Goal: Information Seeking & Learning: Understand process/instructions

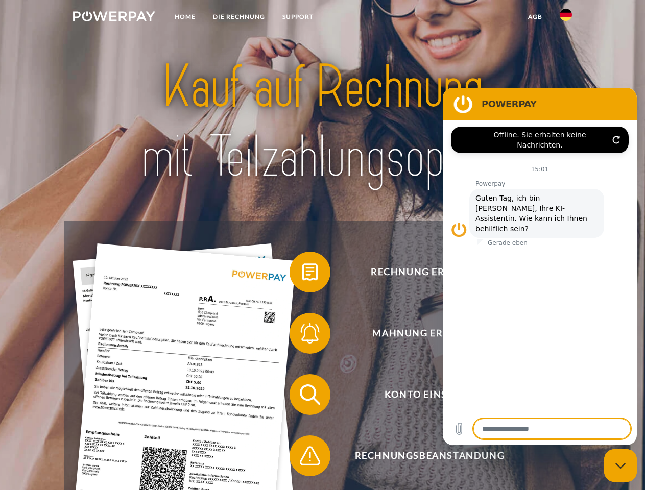
click at [114, 18] on img at bounding box center [114, 16] width 82 height 10
click at [566, 18] on img at bounding box center [565, 15] width 12 height 12
click at [534, 17] on link "agb" at bounding box center [535, 17] width 32 height 18
click at [302, 274] on span at bounding box center [294, 272] width 51 height 51
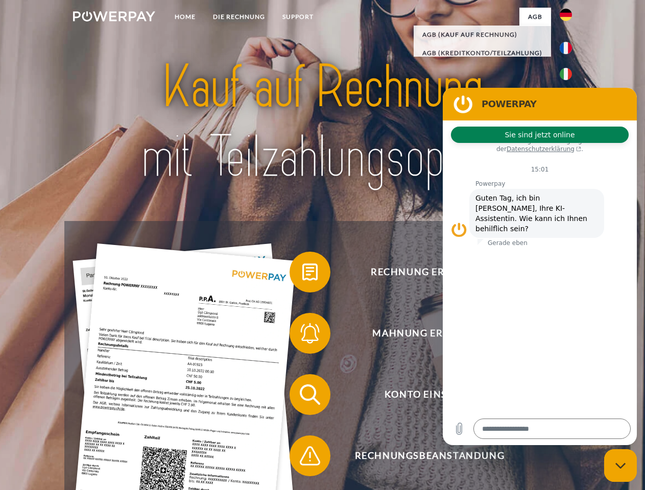
click at [302, 335] on span at bounding box center [294, 333] width 51 height 51
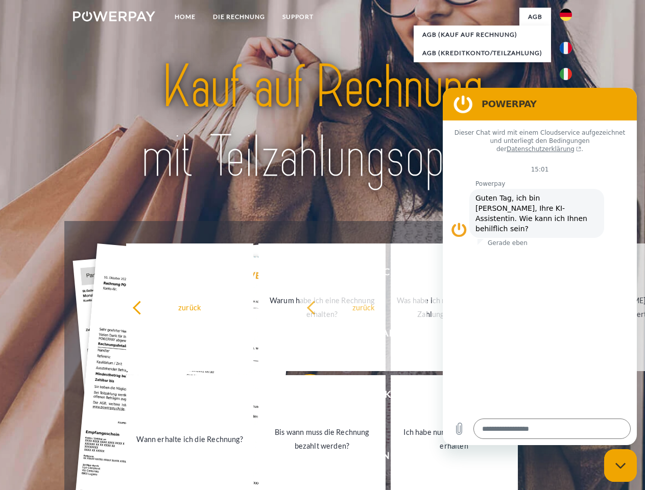
click at [302, 397] on link "Bis wann muss die Rechnung bezahlt werden?" at bounding box center [321, 439] width 127 height 128
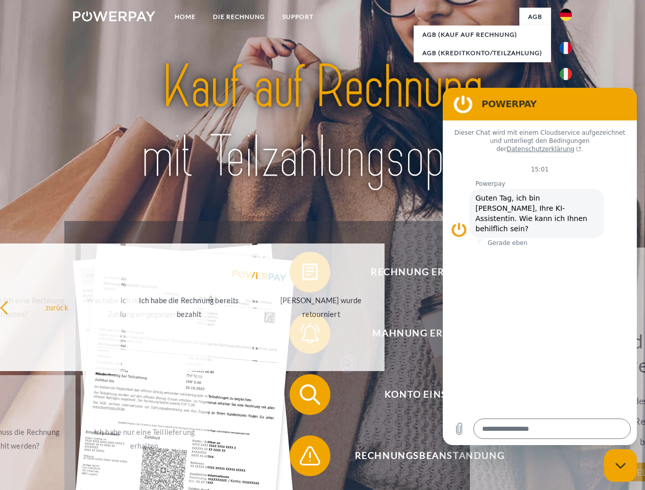
click at [302, 458] on span at bounding box center [294, 455] width 51 height 51
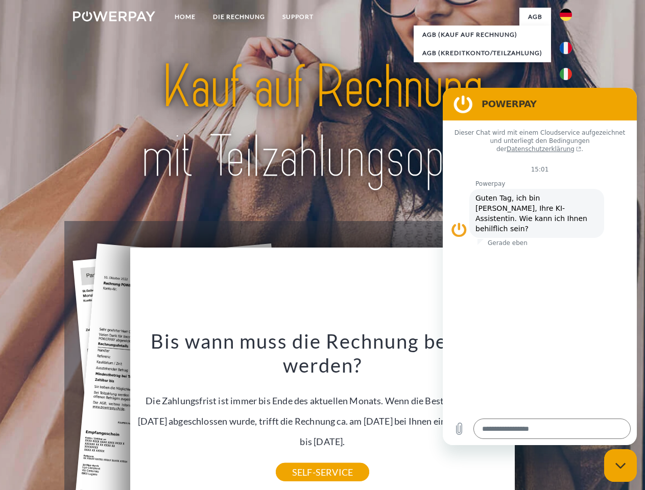
click at [620, 466] on icon "Messaging-Fenster schließen" at bounding box center [620, 465] width 11 height 7
type textarea "*"
